Goal: Transaction & Acquisition: Purchase product/service

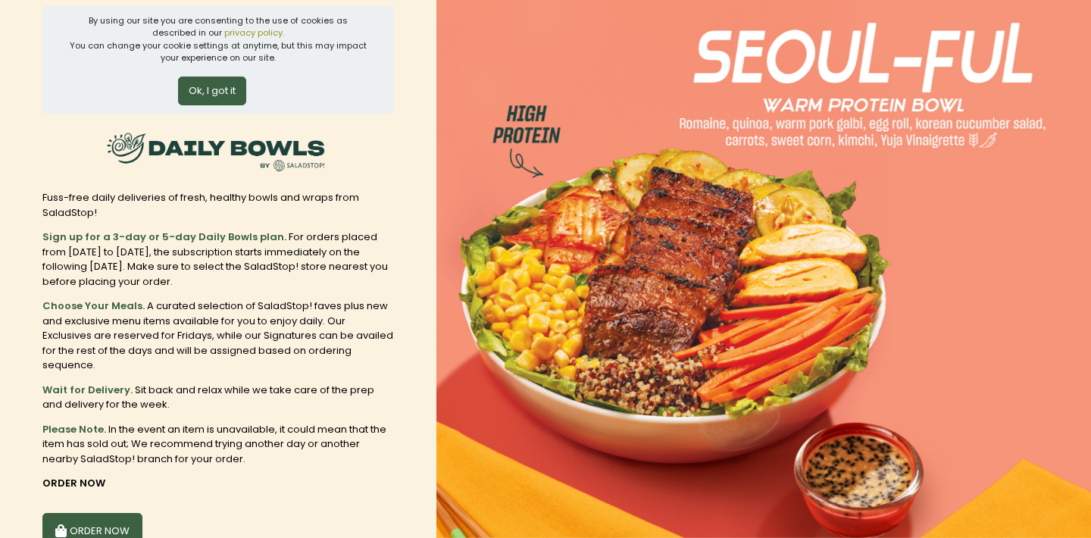
scroll to position [105, 0]
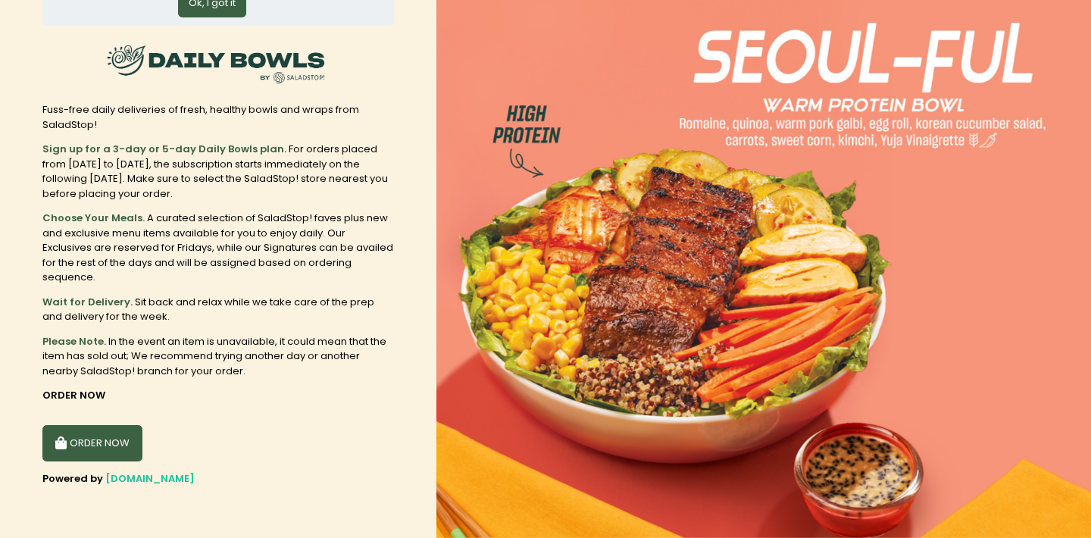
click at [117, 451] on button "ORDER NOW" at bounding box center [92, 443] width 100 height 36
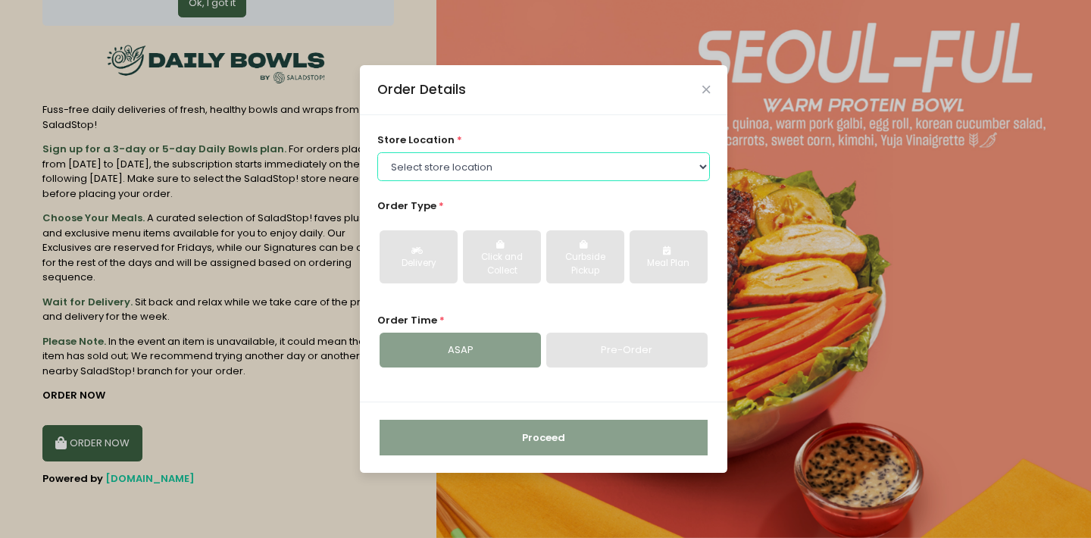
click at [436, 159] on select "Select store location [GEOGRAPHIC_DATA] [GEOGRAPHIC_DATA] [PERSON_NAME][GEOGRAP…" at bounding box center [543, 166] width 333 height 29
select select "67e394a7d94a29a58c250d1f"
click at [377, 152] on select "Select store location [GEOGRAPHIC_DATA] [GEOGRAPHIC_DATA] [PERSON_NAME][GEOGRAP…" at bounding box center [543, 166] width 333 height 29
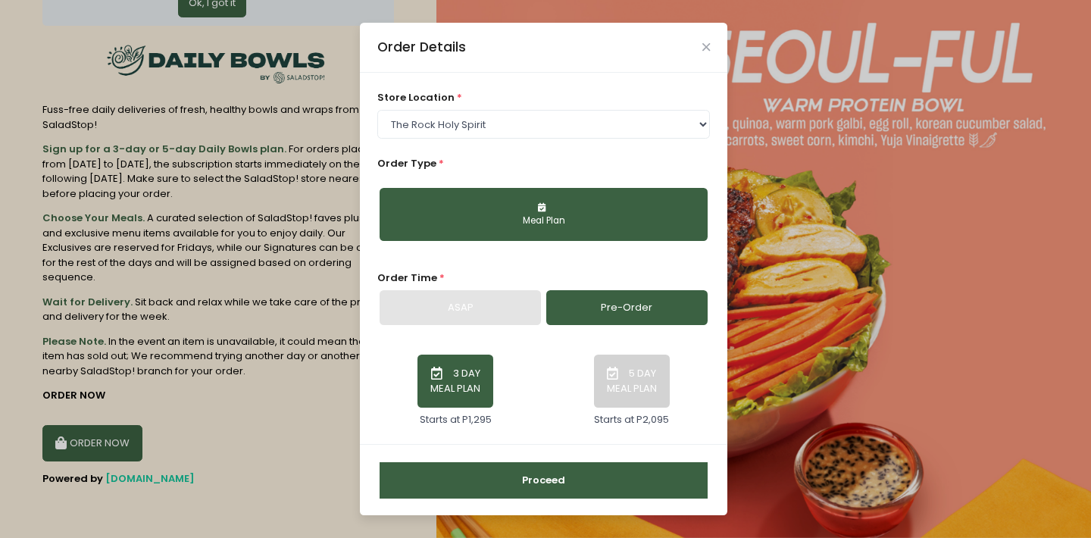
click at [475, 309] on div "ASAP" at bounding box center [459, 307] width 161 height 35
click at [599, 302] on link "Pre-Order" at bounding box center [626, 307] width 161 height 35
click at [483, 309] on div "ASAP" at bounding box center [459, 307] width 161 height 35
click at [613, 378] on icon "button" at bounding box center [614, 373] width 15 height 13
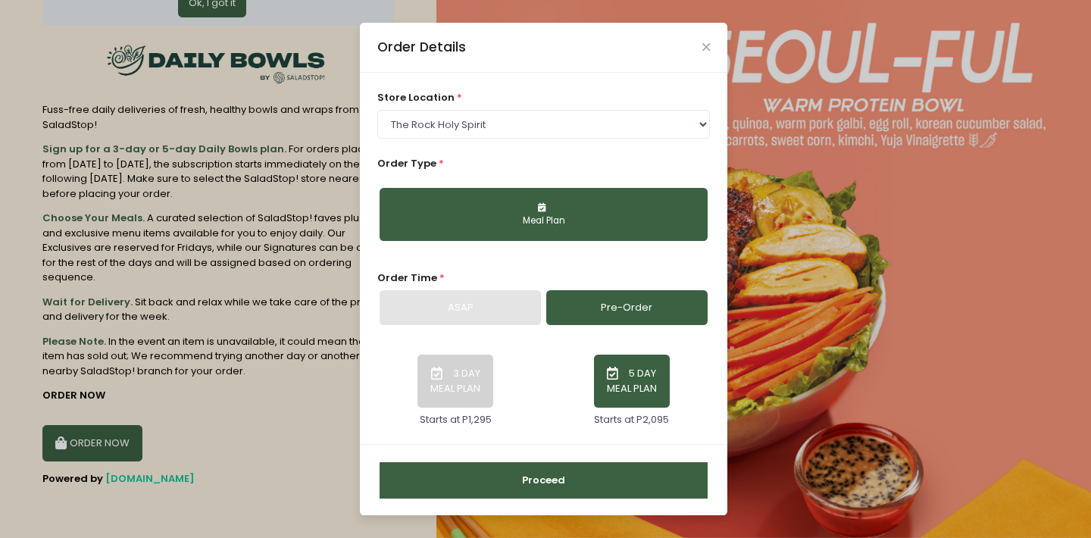
click at [631, 370] on button "5 DAY MEAL PLAN" at bounding box center [632, 380] width 76 height 53
click at [593, 468] on button "Proceed" at bounding box center [543, 480] width 328 height 36
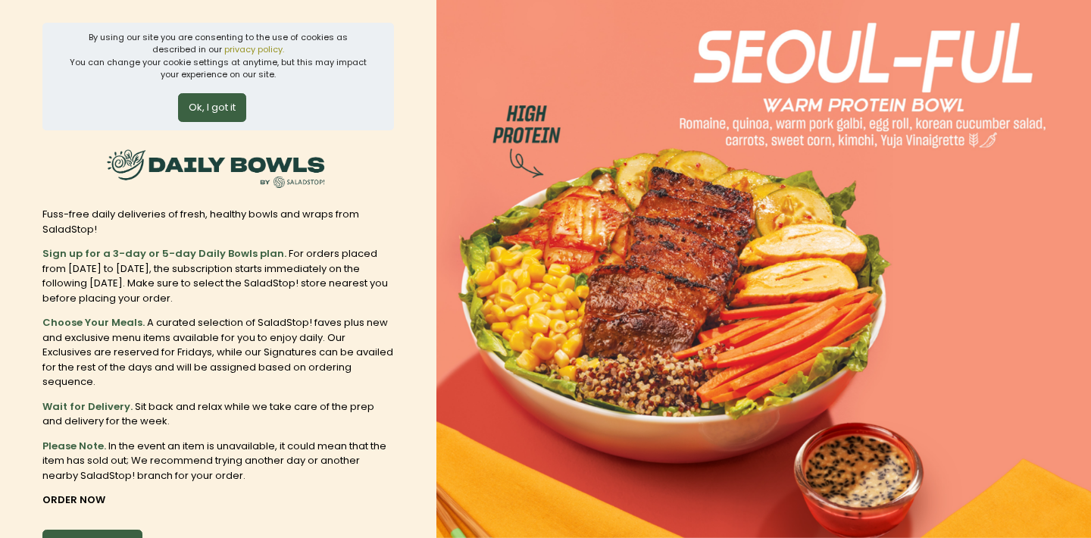
scroll to position [105, 0]
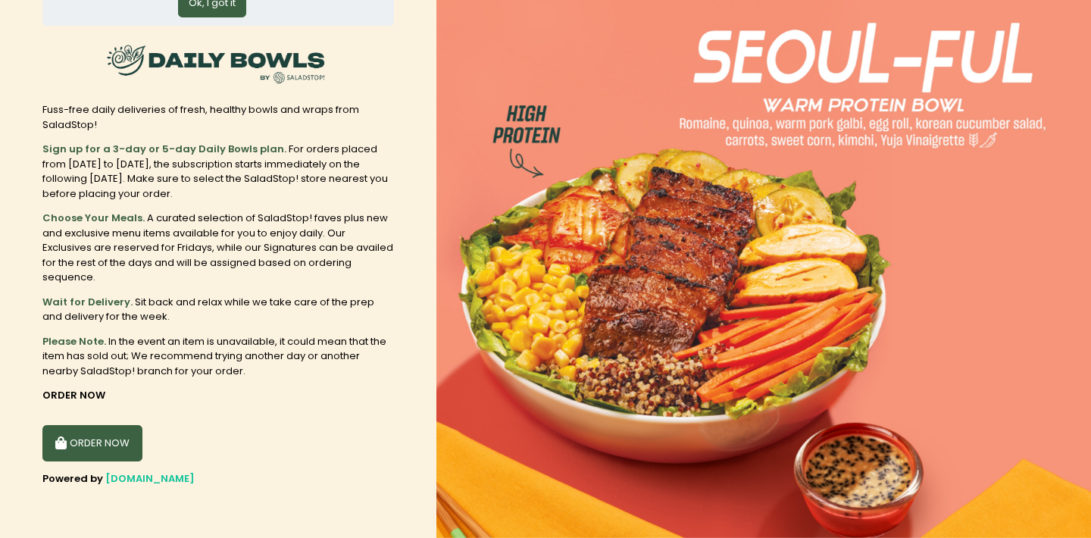
click at [113, 451] on button "ORDER NOW" at bounding box center [92, 443] width 100 height 36
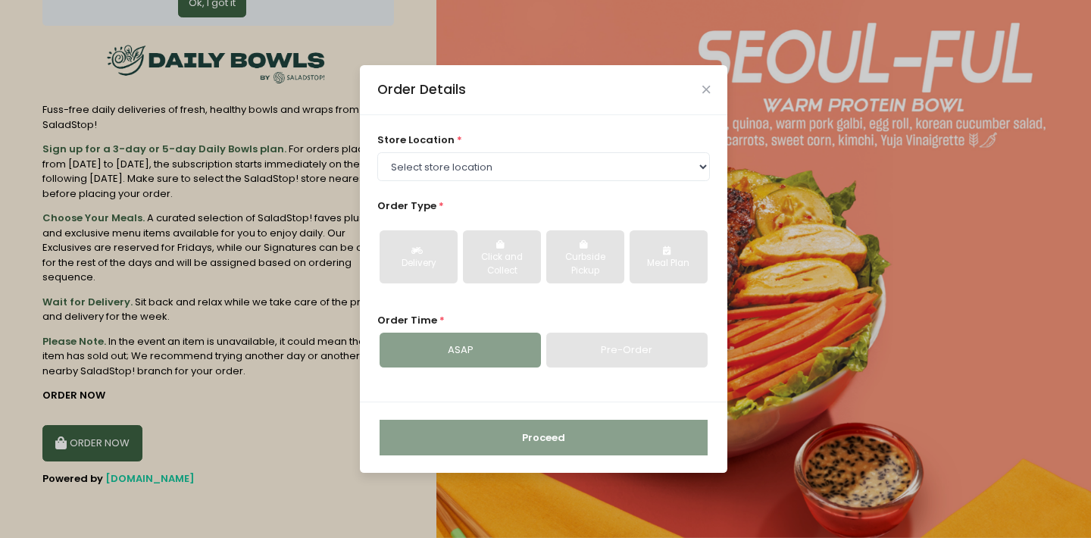
click at [600, 358] on div "Pre-Order" at bounding box center [626, 350] width 161 height 35
click at [531, 162] on select "Select store location [GEOGRAPHIC_DATA] [GEOGRAPHIC_DATA] [PERSON_NAME][GEOGRAP…" at bounding box center [543, 166] width 333 height 29
select select "67e394a7d94a29a58c250d1f"
click at [377, 152] on select "Select store location [GEOGRAPHIC_DATA] [GEOGRAPHIC_DATA] [PERSON_NAME][GEOGRAP…" at bounding box center [543, 166] width 333 height 29
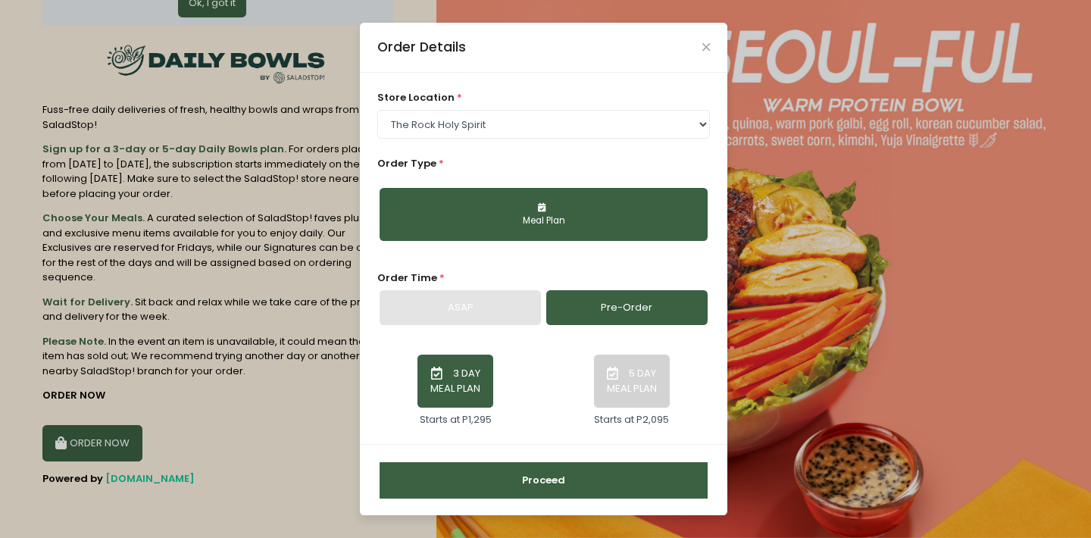
click at [520, 219] on div "Meal Plan" at bounding box center [543, 221] width 307 height 14
click at [599, 301] on link "Pre-Order" at bounding box center [626, 307] width 161 height 35
click at [470, 391] on button "3 DAY MEAL PLAN" at bounding box center [455, 380] width 76 height 53
click at [542, 457] on div "Proceed" at bounding box center [543, 479] width 367 height 71
click at [541, 484] on button "Proceed" at bounding box center [543, 480] width 328 height 36
